Goal: Leave review/rating: Leave review/rating

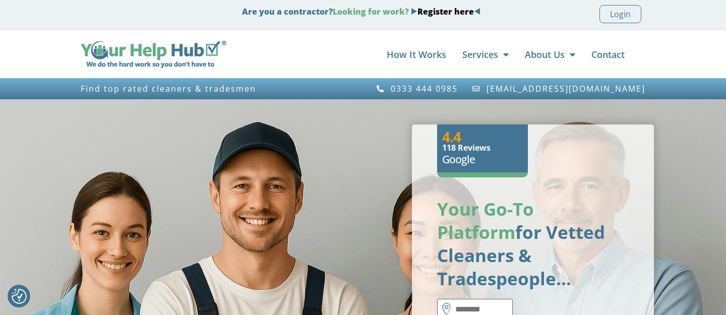
drag, startPoint x: 444, startPoint y: 149, endPoint x: 497, endPoint y: 148, distance: 52.4
click at [497, 148] on h6 "118 Reviews" at bounding box center [482, 148] width 81 height 8
drag, startPoint x: 441, startPoint y: 148, endPoint x: 494, endPoint y: 146, distance: 53.0
click at [494, 146] on div "4.4 118 Reviews Google" at bounding box center [482, 151] width 91 height 53
click at [470, 149] on h6 "118 Reviews" at bounding box center [482, 148] width 81 height 8
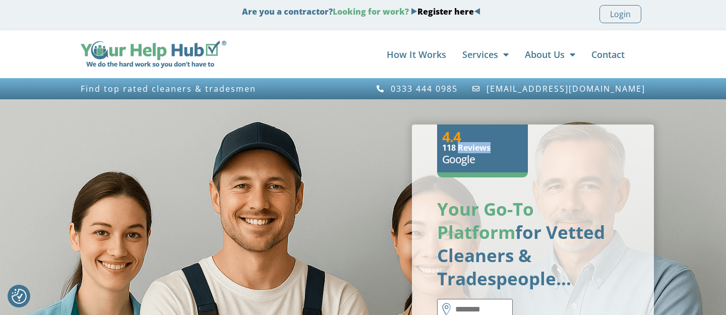
click at [470, 149] on h6 "118 Reviews" at bounding box center [482, 148] width 81 height 8
click at [464, 148] on h6 "118 Reviews" at bounding box center [482, 148] width 81 height 8
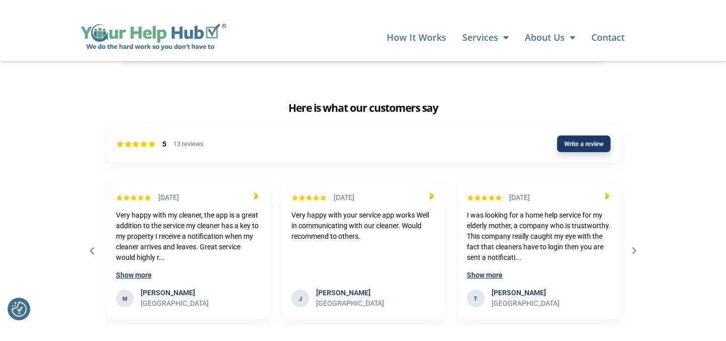
scroll to position [3063, 0]
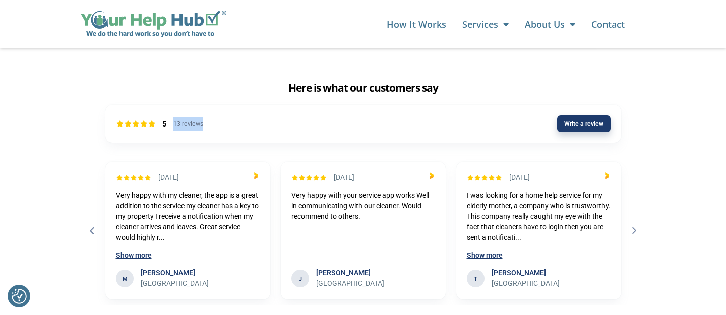
drag, startPoint x: 207, startPoint y: 100, endPoint x: 170, endPoint y: 100, distance: 37.3
click at [170, 105] on div "5 13 reviews Write a review" at bounding box center [363, 124] width 516 height 38
click at [255, 115] on div "Write a review" at bounding box center [410, 123] width 400 height 17
